Goal: Complete application form: Complete application form

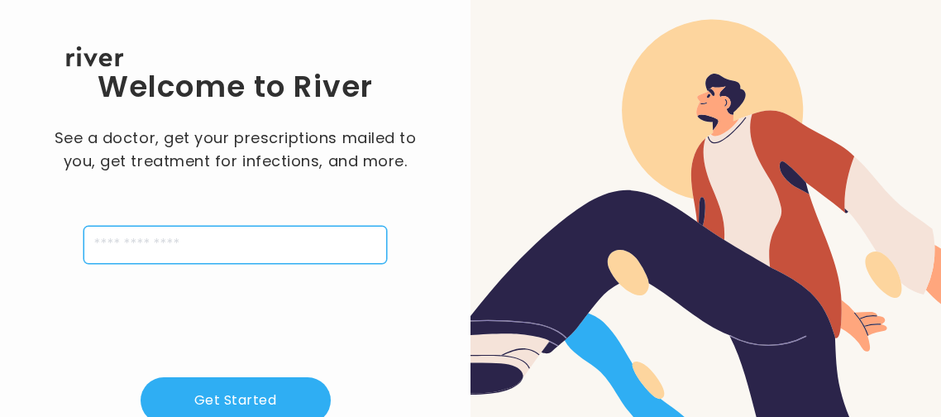
click at [301, 244] on input "tel" at bounding box center [236, 245] width 304 height 38
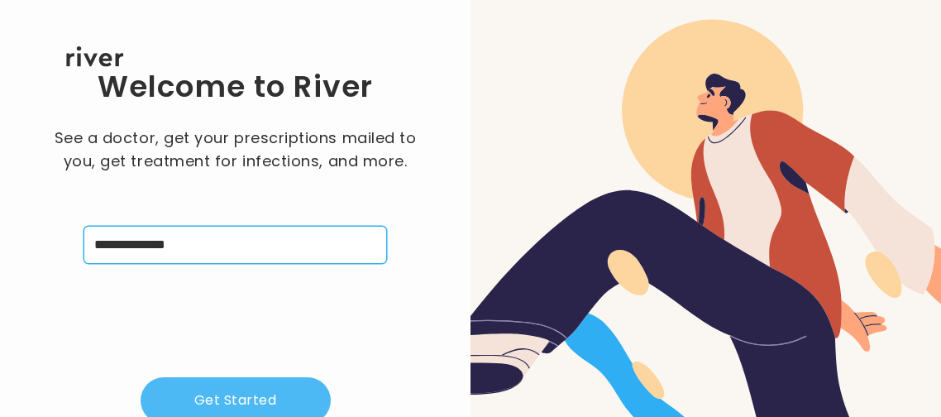
type input "**********"
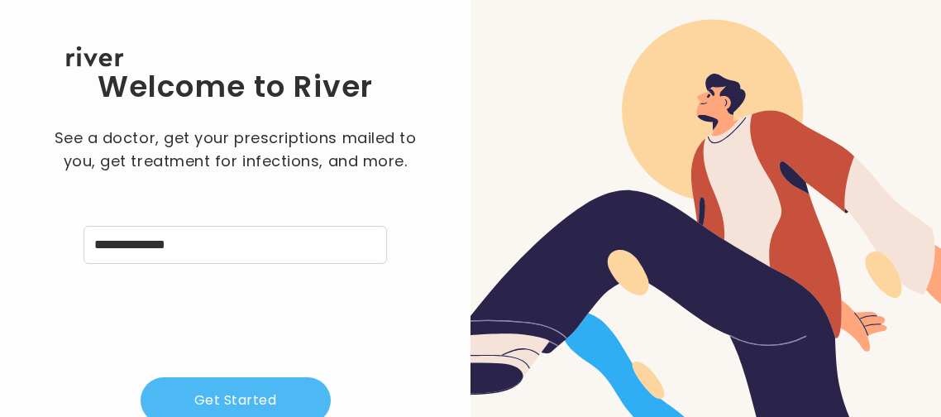
click at [267, 405] on button "Get Started" at bounding box center [236, 400] width 190 height 46
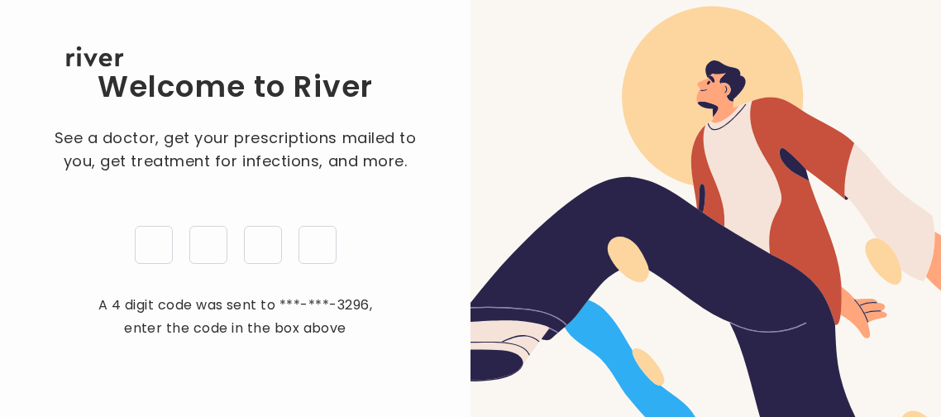
type input "*"
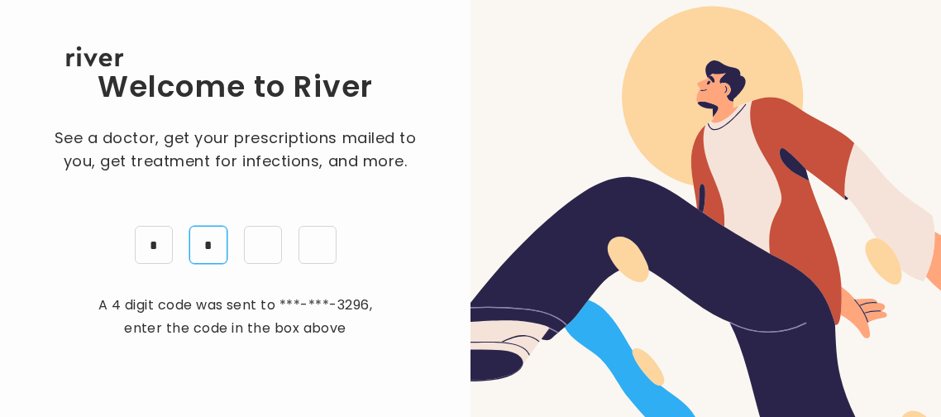
type input "*"
click at [433, 165] on div "Welcome to River See a doctor, get your prescriptions mailed to you, get treatm…" at bounding box center [235, 268] width 418 height 403
click at [436, 160] on div "Welcome to River See a doctor, get your prescriptions mailed to you, get treatm…" at bounding box center [235, 268] width 418 height 403
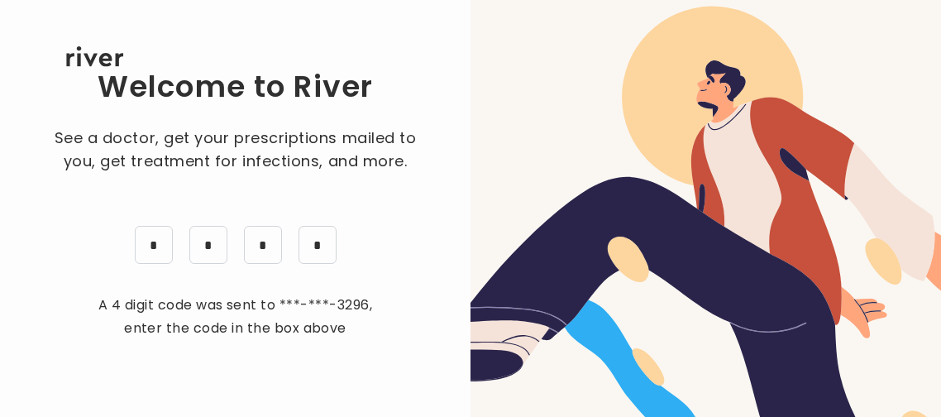
click at [425, 235] on div "Welcome to River See a doctor, get your prescriptions mailed to you, get treatm…" at bounding box center [235, 268] width 418 height 403
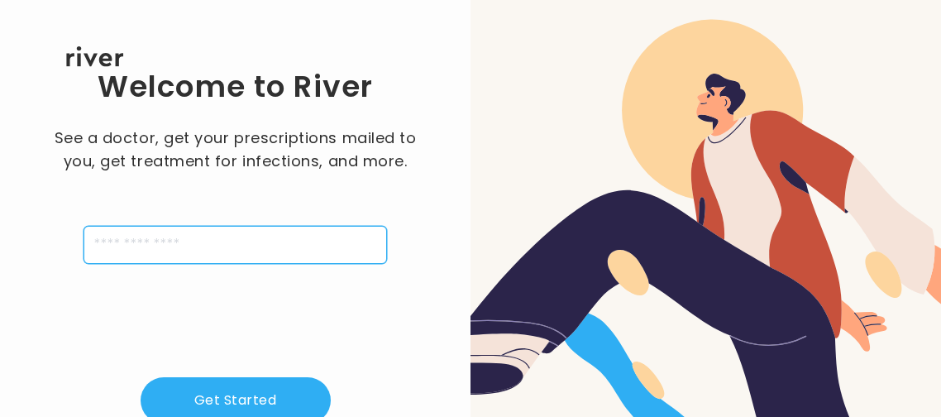
click at [151, 250] on input "tel" at bounding box center [236, 245] width 304 height 38
type input "**********"
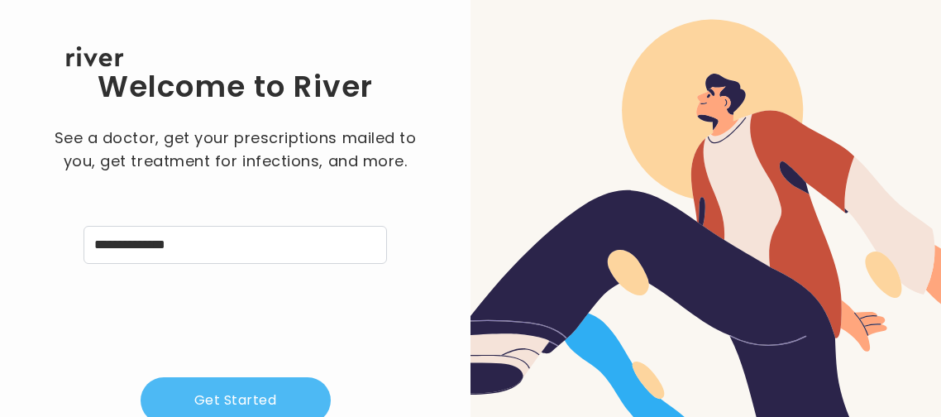
click at [275, 411] on button "Get Started" at bounding box center [236, 400] width 190 height 46
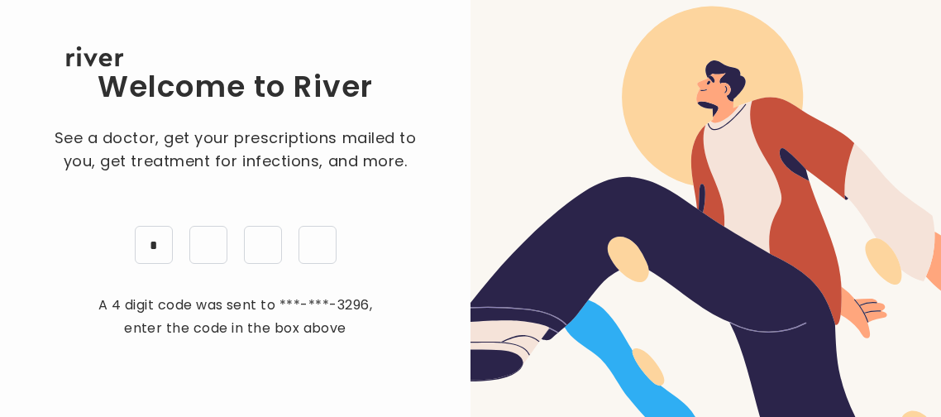
type input "*"
click at [430, 251] on div "Welcome to River See a doctor, get your prescriptions mailed to you, get treatm…" at bounding box center [235, 268] width 418 height 403
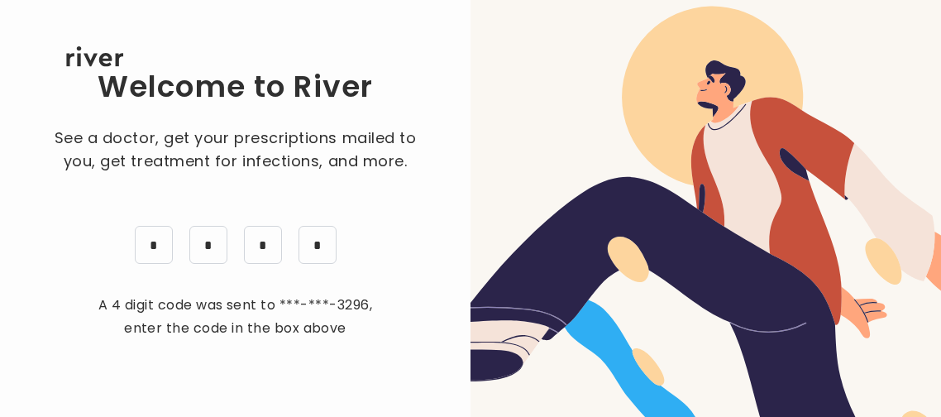
click at [434, 305] on div "Welcome to River See a doctor, get your prescriptions mailed to you, get treatm…" at bounding box center [235, 268] width 418 height 403
click at [442, 299] on div "Welcome to River See a doctor, get your prescriptions mailed to you, get treatm…" at bounding box center [235, 268] width 418 height 403
click at [421, 358] on div "Welcome to River See a doctor, get your prescriptions mailed to you, get treatm…" at bounding box center [235, 268] width 418 height 403
click at [417, 361] on div "Welcome to River See a doctor, get your prescriptions mailed to you, get treatm…" at bounding box center [235, 268] width 418 height 403
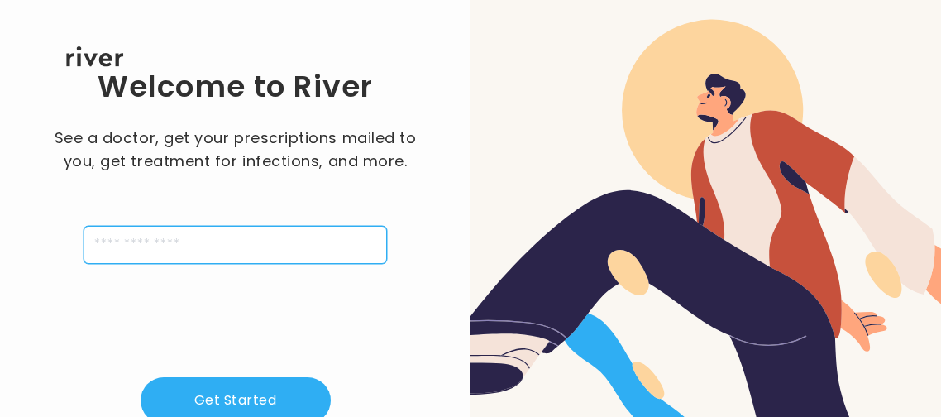
click at [267, 248] on input "tel" at bounding box center [236, 245] width 304 height 38
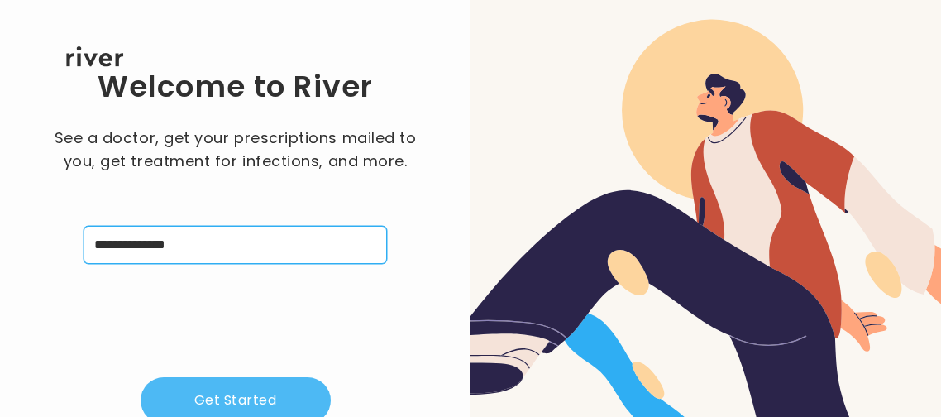
type input "**********"
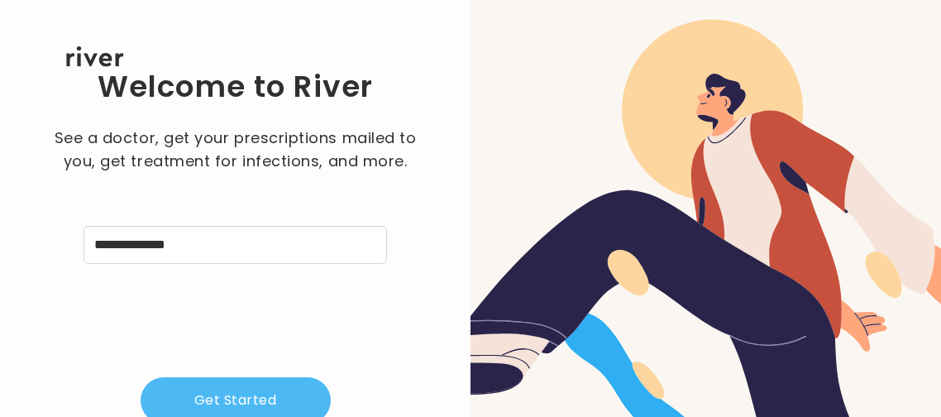
click at [262, 400] on button "Get Started" at bounding box center [236, 400] width 190 height 46
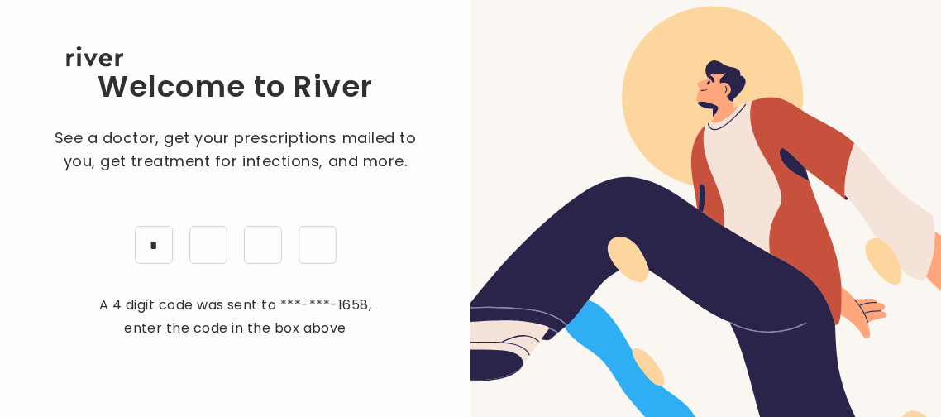
type input "*"
click at [433, 235] on div "Welcome to River See a doctor, get your prescriptions mailed to you, get treatm…" at bounding box center [235, 268] width 418 height 403
